Goal: Information Seeking & Learning: Find contact information

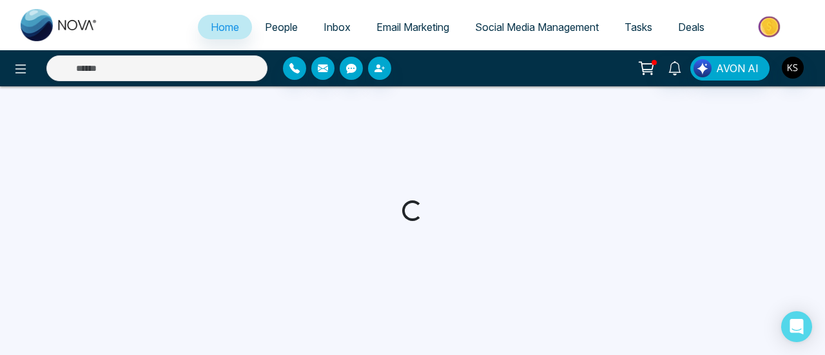
select select "*"
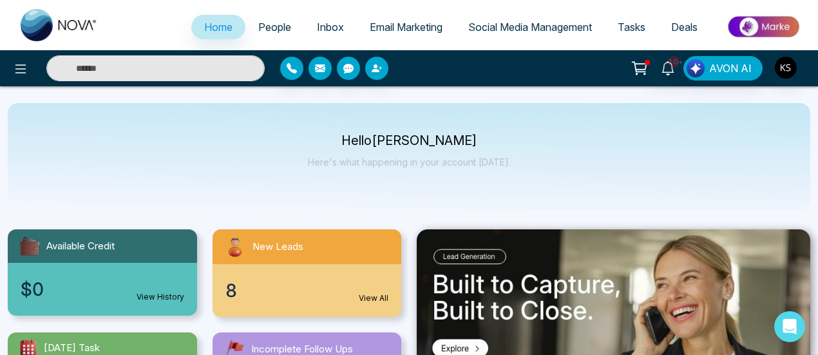
click at [263, 25] on span "People" at bounding box center [274, 27] width 33 height 13
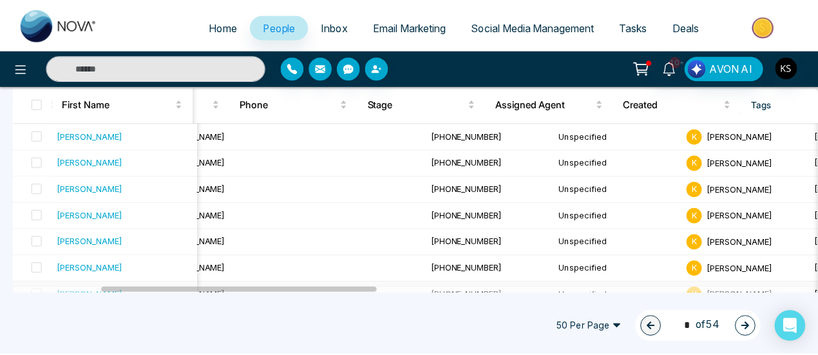
scroll to position [1134, 0]
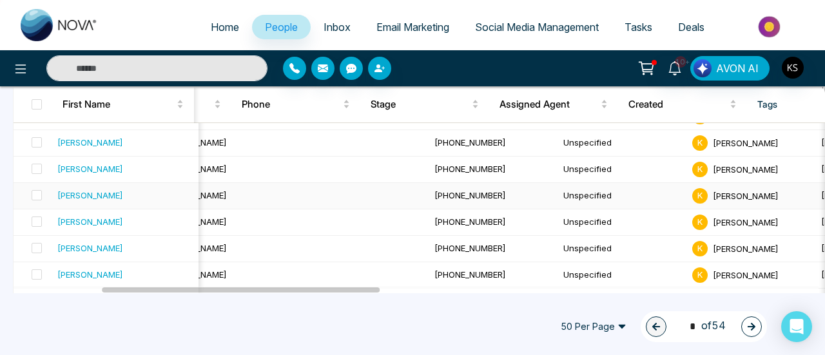
click at [558, 187] on td "Unspecified" at bounding box center [622, 196] width 129 height 26
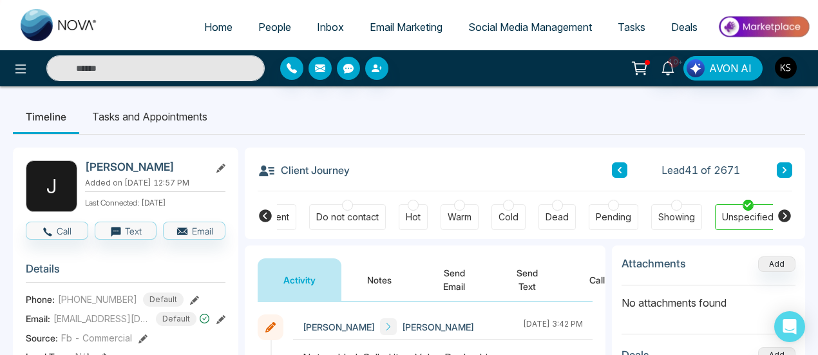
click at [618, 173] on icon at bounding box center [620, 170] width 6 height 8
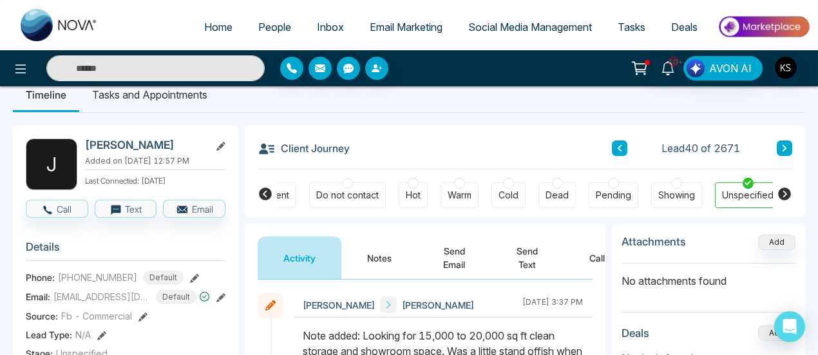
scroll to position [23, 0]
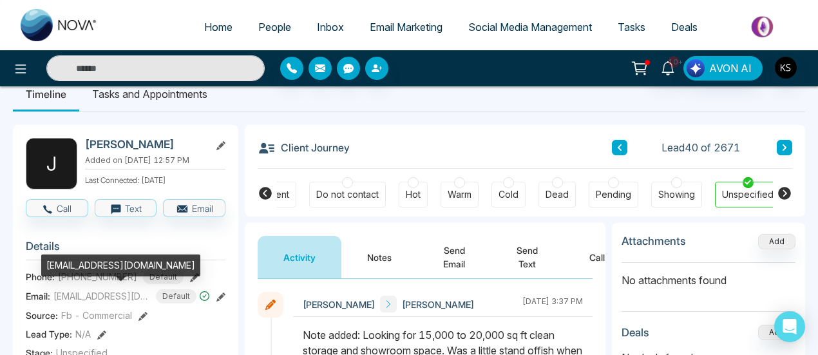
drag, startPoint x: 82, startPoint y: 293, endPoint x: 11, endPoint y: 245, distance: 85.6
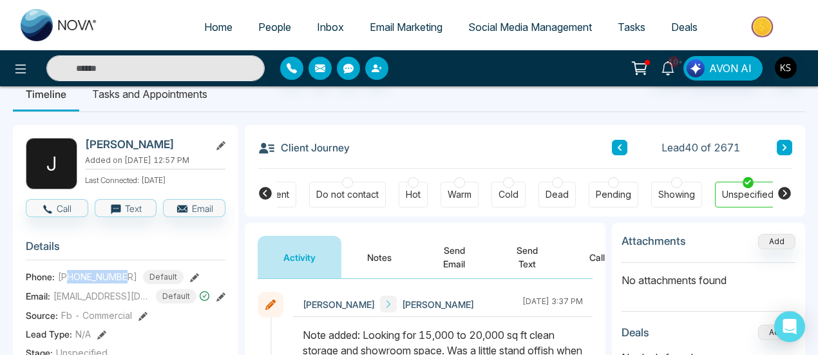
drag, startPoint x: 67, startPoint y: 275, endPoint x: 126, endPoint y: 280, distance: 59.5
click at [126, 280] on span "[PHONE_NUMBER]" at bounding box center [97, 277] width 79 height 14
copy span "4165619397"
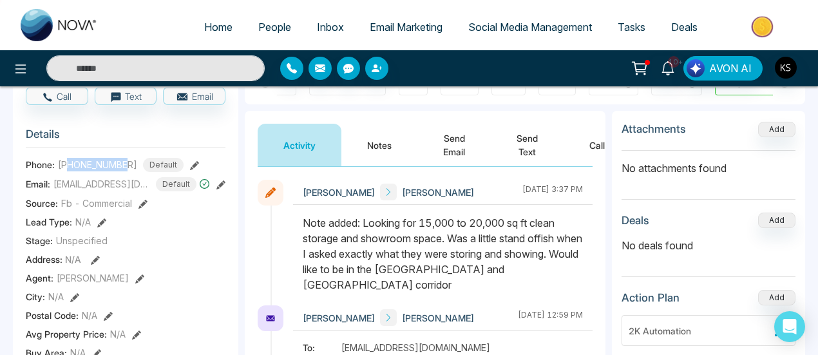
scroll to position [0, 0]
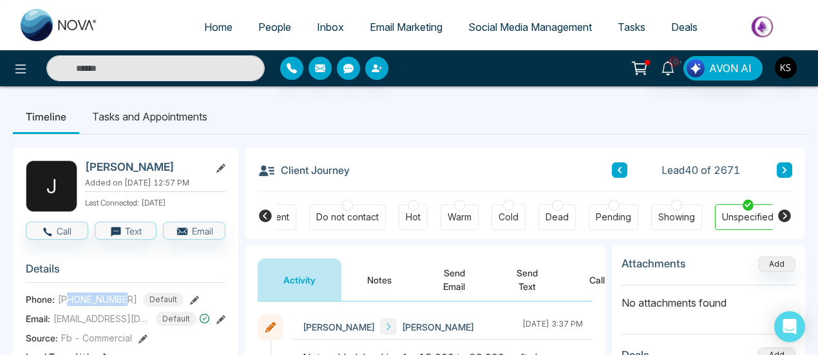
click at [617, 169] on icon at bounding box center [620, 170] width 6 height 8
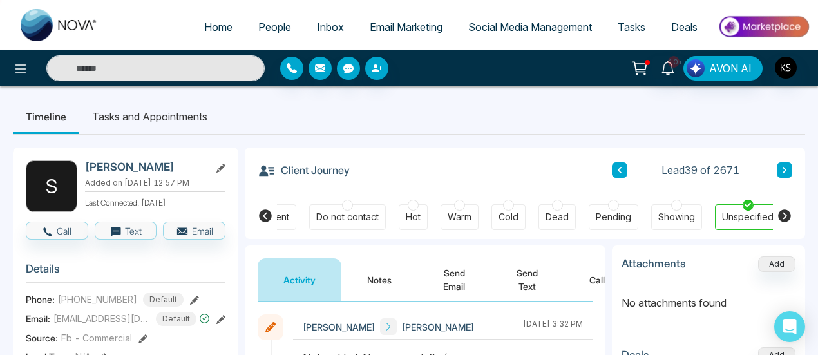
click at [617, 168] on icon at bounding box center [620, 170] width 6 height 8
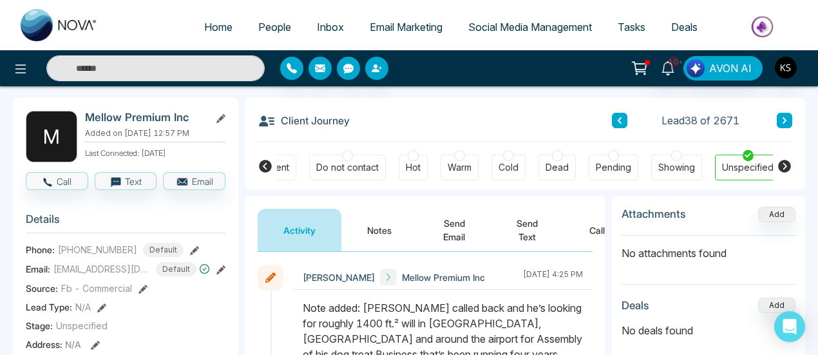
scroll to position [47, 0]
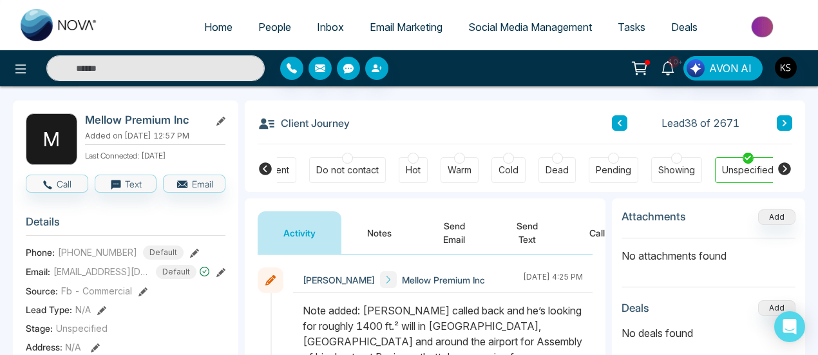
click at [222, 269] on icon at bounding box center [220, 272] width 9 height 9
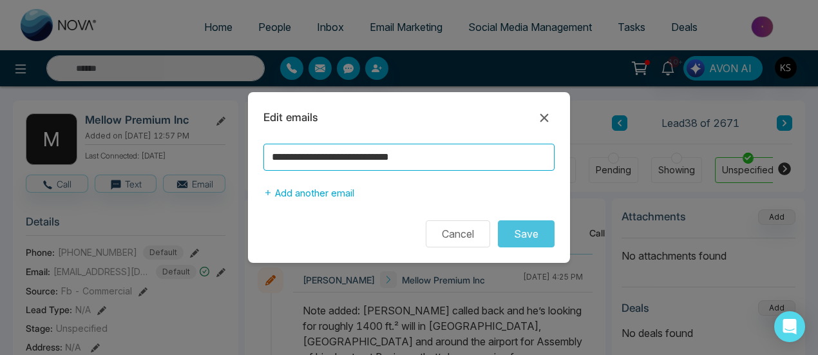
drag, startPoint x: 450, startPoint y: 161, endPoint x: 210, endPoint y: 173, distance: 240.0
click at [210, 173] on div "**********" at bounding box center [409, 177] width 818 height 355
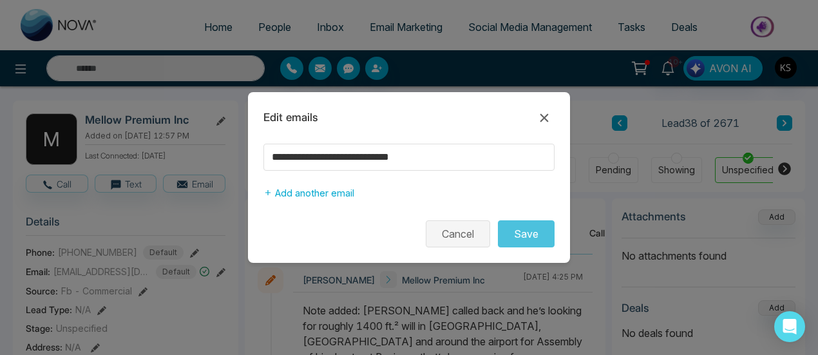
click at [448, 230] on button "Cancel" at bounding box center [458, 233] width 64 height 27
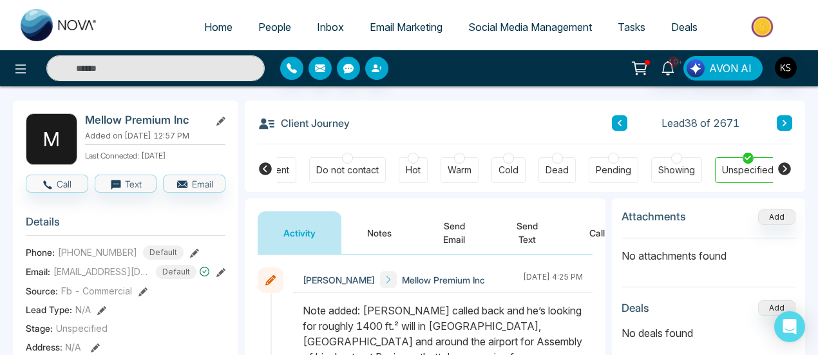
click at [624, 126] on button at bounding box center [619, 122] width 15 height 15
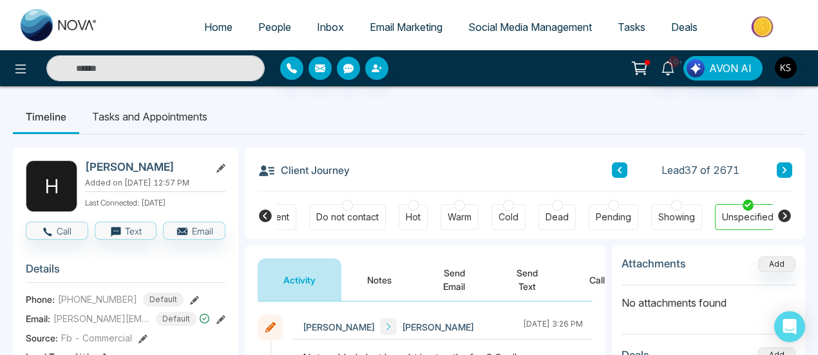
click at [784, 171] on icon at bounding box center [785, 170] width 6 height 8
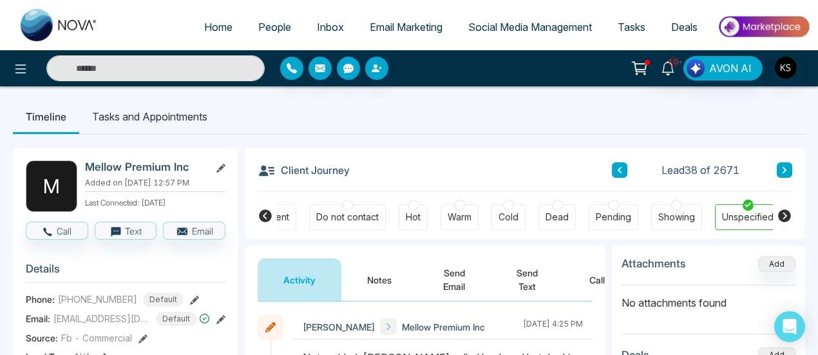
click at [622, 169] on icon at bounding box center [620, 170] width 6 height 8
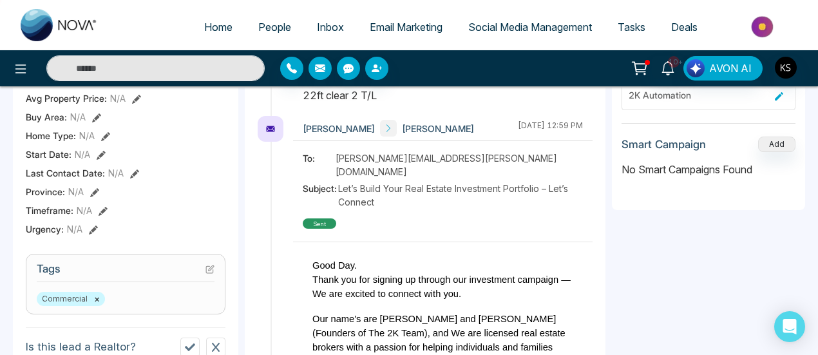
scroll to position [363, 0]
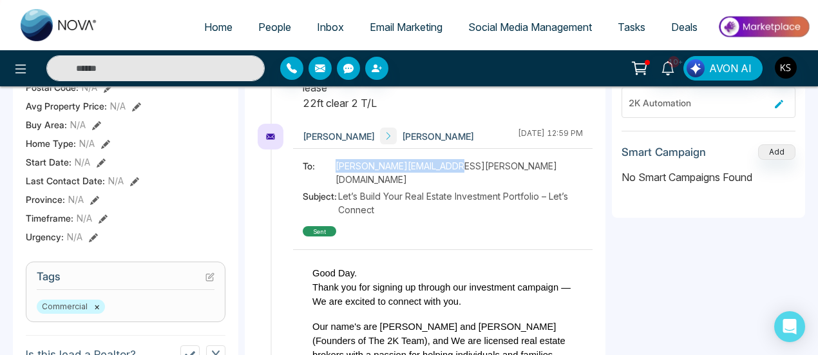
drag, startPoint x: 341, startPoint y: 164, endPoint x: 474, endPoint y: 168, distance: 132.2
click at [474, 168] on div "To: [PERSON_NAME][EMAIL_ADDRESS][PERSON_NAME][DOMAIN_NAME]" at bounding box center [443, 172] width 280 height 27
copy span "[PERSON_NAME][EMAIL_ADDRESS][PERSON_NAME][DOMAIN_NAME]"
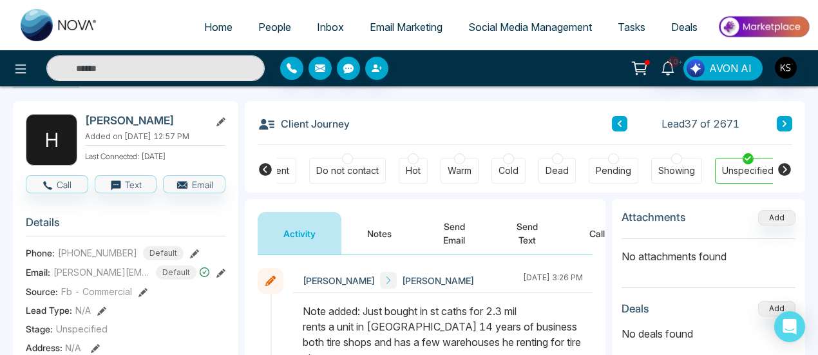
scroll to position [46, 0]
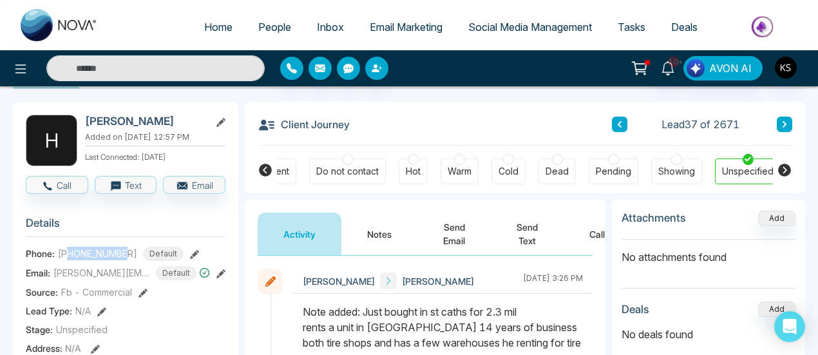
drag, startPoint x: 67, startPoint y: 251, endPoint x: 129, endPoint y: 255, distance: 62.0
click at [129, 255] on div "[PHONE_NUMBER] Default" at bounding box center [121, 254] width 126 height 14
copy span "9057306381"
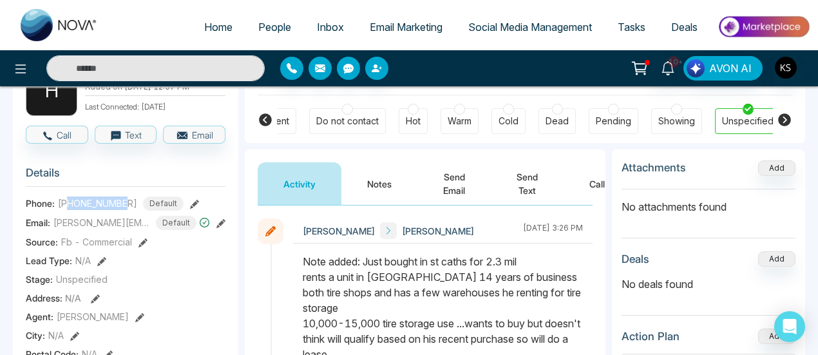
scroll to position [0, 0]
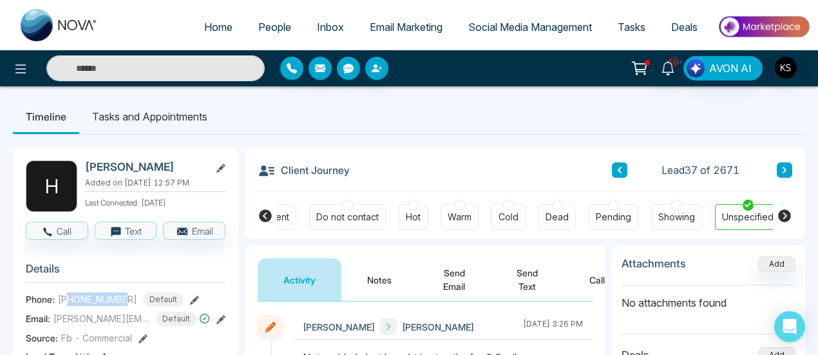
click at [622, 169] on icon at bounding box center [620, 170] width 6 height 8
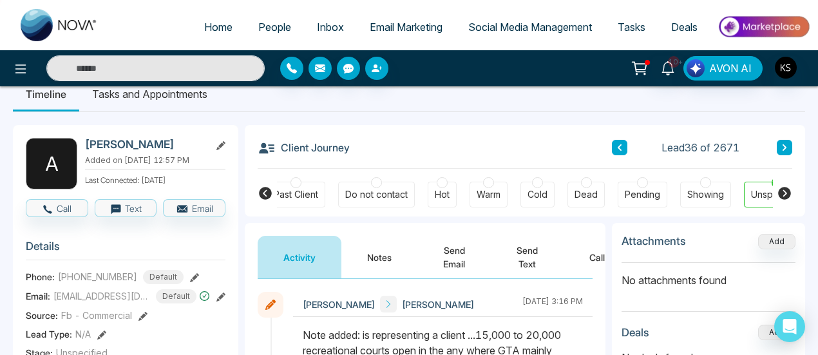
scroll to position [16, 0]
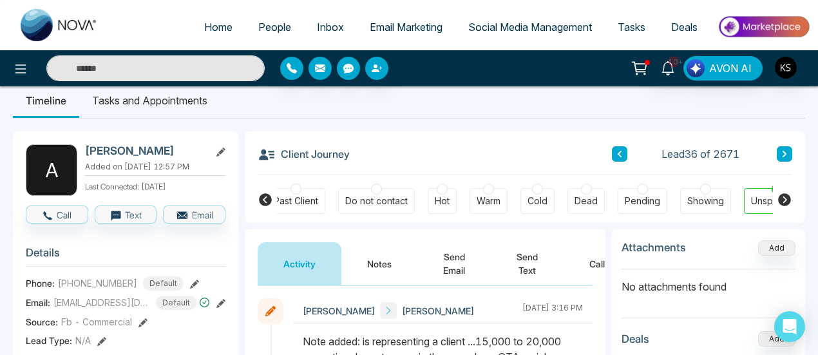
click at [624, 157] on button at bounding box center [619, 153] width 15 height 15
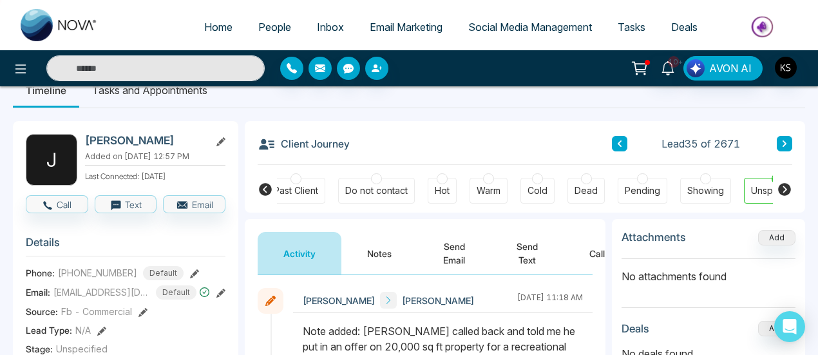
scroll to position [25, 0]
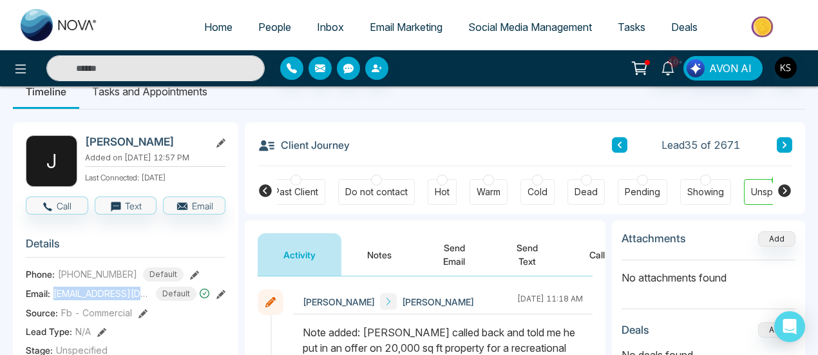
drag, startPoint x: 53, startPoint y: 291, endPoint x: 143, endPoint y: 288, distance: 89.6
click at [143, 288] on div "[EMAIL_ADDRESS][DOMAIN_NAME] Default" at bounding box center [131, 294] width 157 height 14
copy span "[EMAIL_ADDRESS][DOMAIN_NAME]"
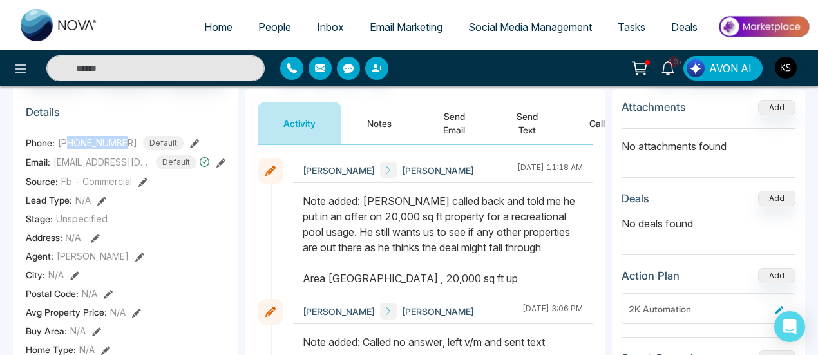
drag, startPoint x: 70, startPoint y: 142, endPoint x: 130, endPoint y: 144, distance: 60.0
click at [130, 144] on div "[PHONE_NUMBER] Default" at bounding box center [121, 143] width 126 height 14
copy span "4164176177"
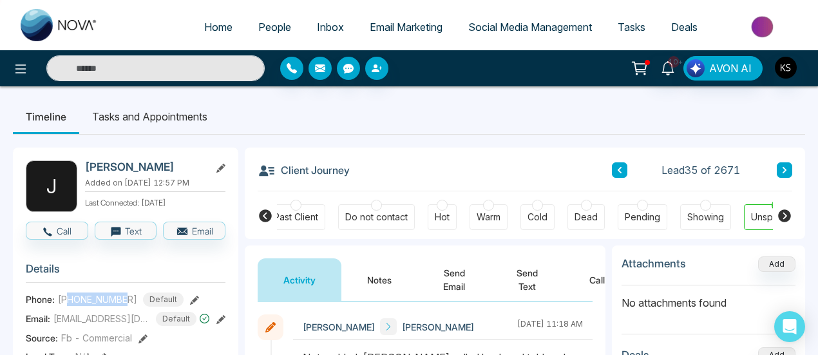
click at [621, 173] on icon at bounding box center [620, 170] width 4 height 6
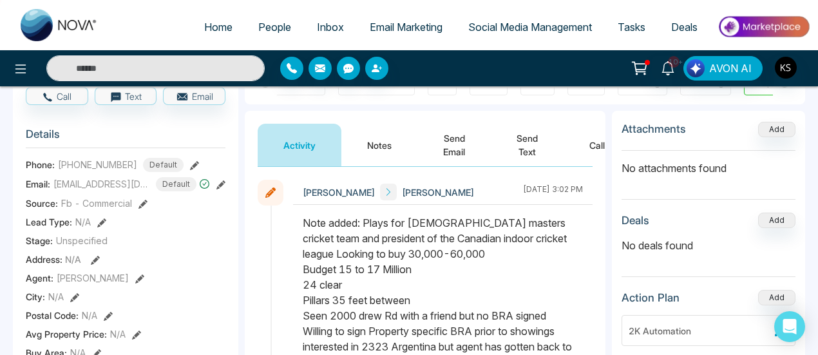
scroll to position [134, 0]
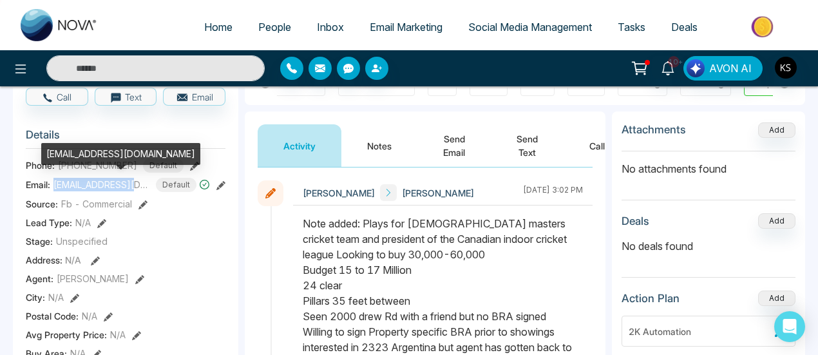
drag, startPoint x: 54, startPoint y: 181, endPoint x: 134, endPoint y: 182, distance: 79.9
click at [134, 182] on span "[EMAIL_ADDRESS][DOMAIN_NAME]" at bounding box center [101, 185] width 97 height 14
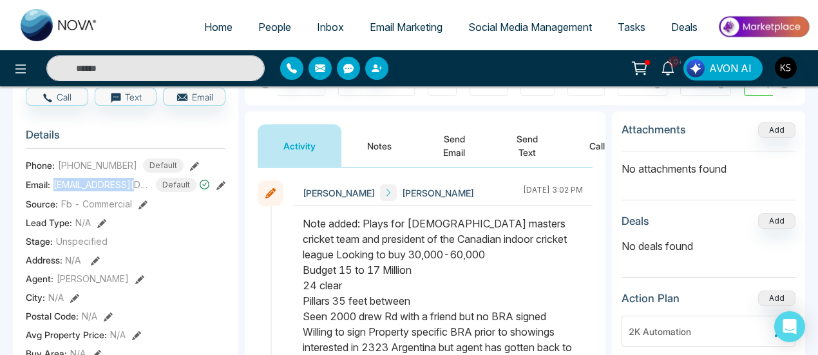
click at [222, 181] on icon at bounding box center [220, 185] width 9 height 9
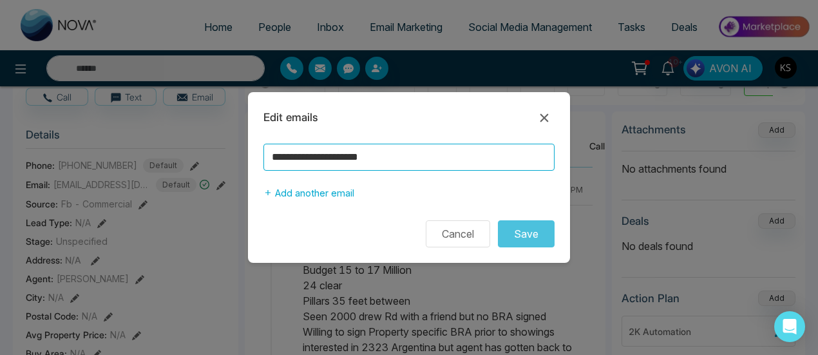
drag, startPoint x: 421, startPoint y: 159, endPoint x: 275, endPoint y: 159, distance: 146.3
click at [275, 159] on input "**********" at bounding box center [409, 157] width 291 height 27
click at [273, 157] on input "**********" at bounding box center [409, 157] width 291 height 27
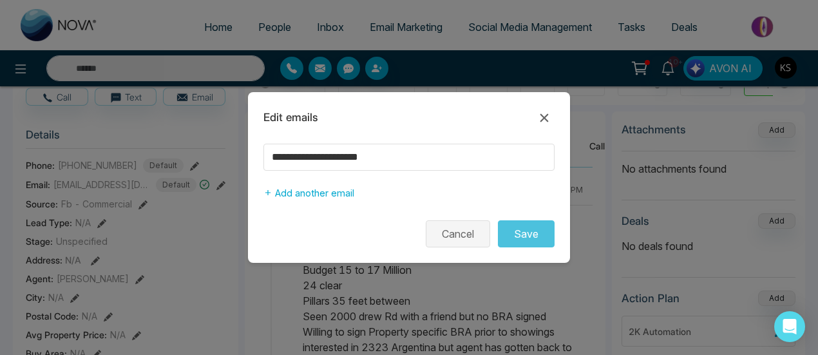
click at [457, 233] on button "Cancel" at bounding box center [458, 233] width 64 height 27
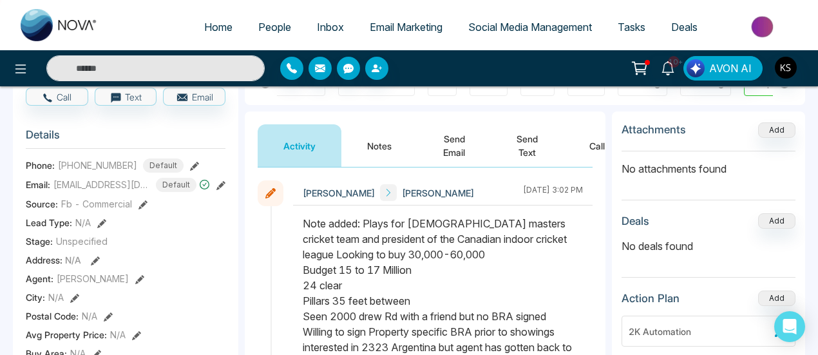
drag, startPoint x: 316, startPoint y: 253, endPoint x: 400, endPoint y: 316, distance: 105.8
click at [400, 316] on div "Note added: Plays for [DEMOGRAPHIC_DATA] masters cricket team and president of …" at bounding box center [443, 293] width 280 height 155
drag, startPoint x: 70, startPoint y: 162, endPoint x: 126, endPoint y: 167, distance: 56.3
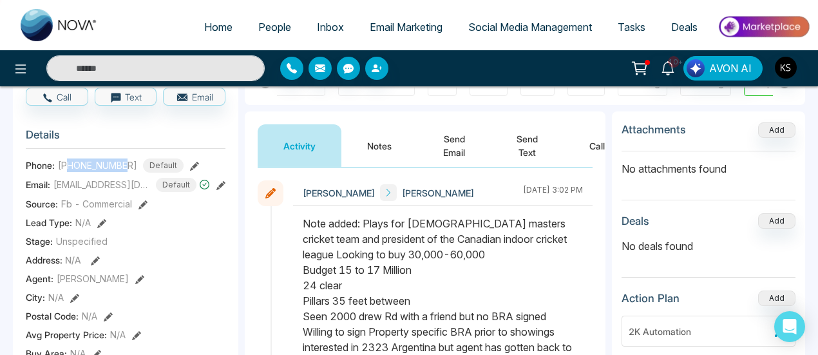
click at [126, 167] on span "[PHONE_NUMBER]" at bounding box center [97, 166] width 79 height 14
copy span "6475644055"
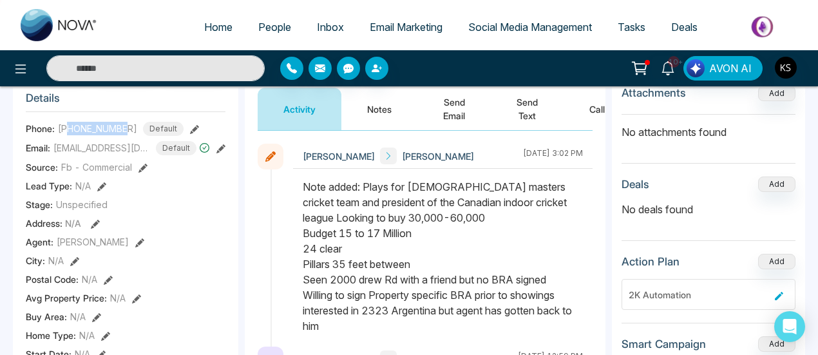
scroll to position [166, 0]
